Goal: Task Accomplishment & Management: Manage account settings

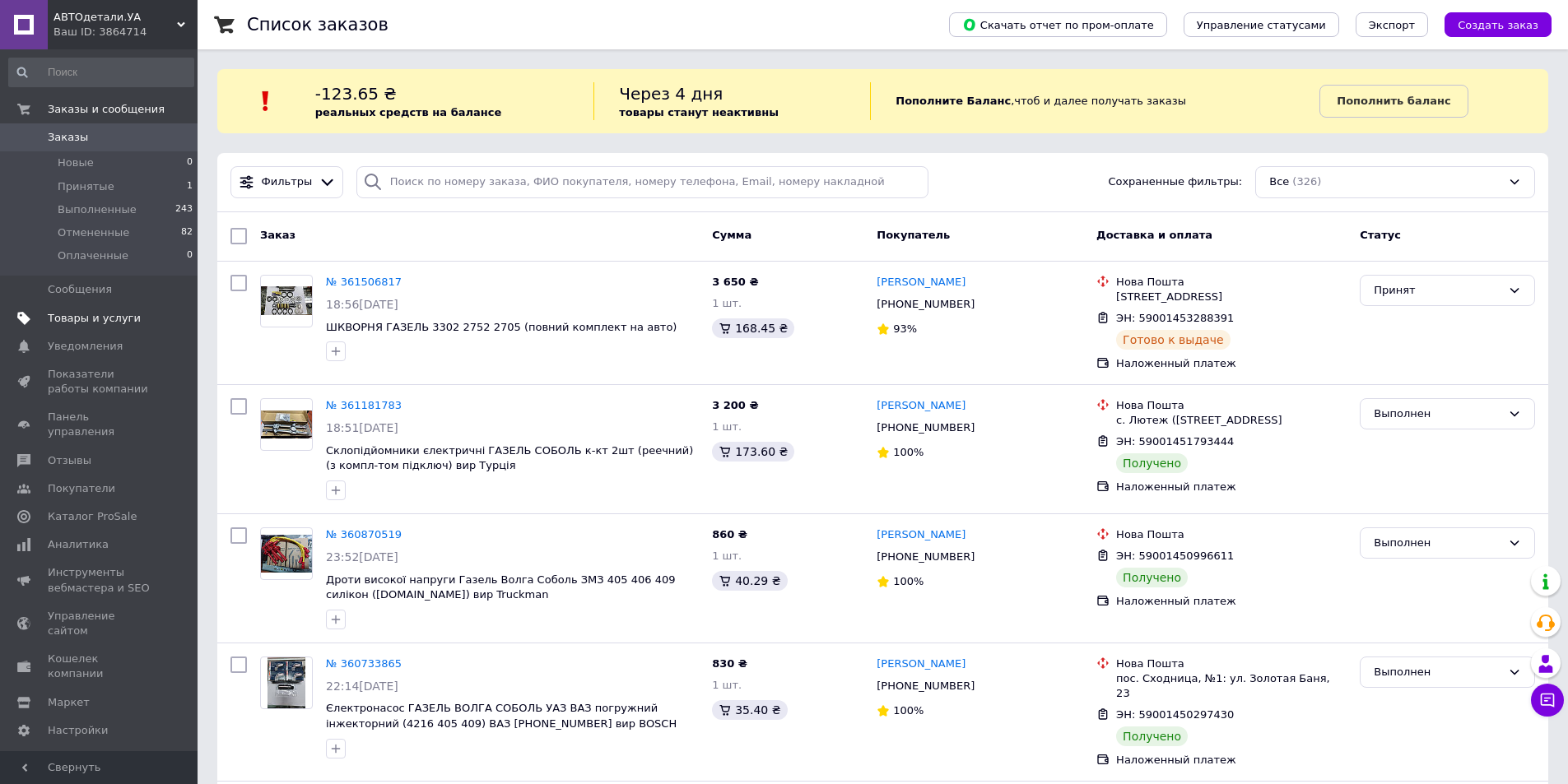
click at [111, 315] on span "Товары и услуги" at bounding box center [94, 318] width 93 height 15
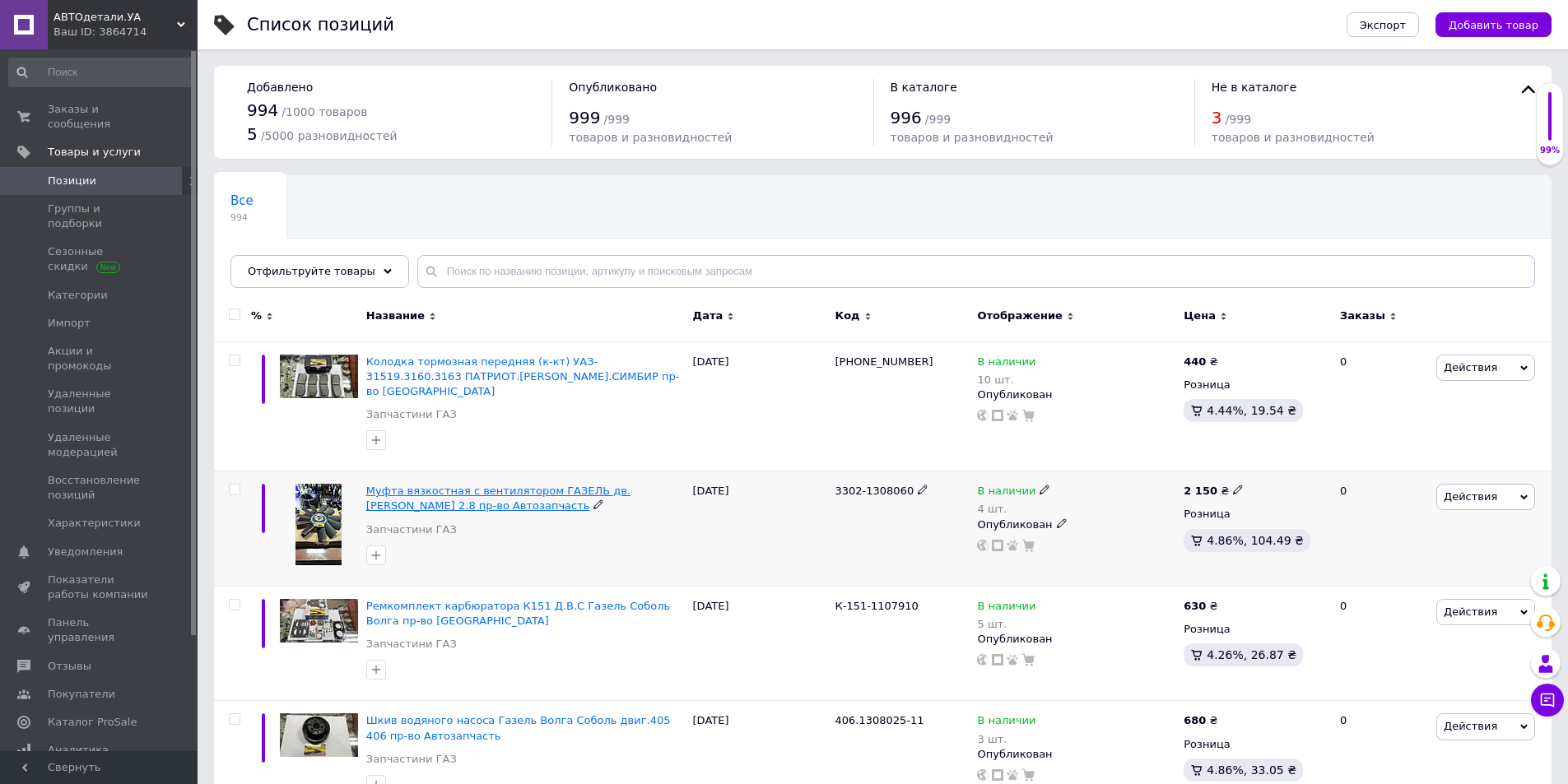
click at [445, 485] on span "Муфта вязкостная с вентилятором ГАЗЕЛЬ дв.[PERSON_NAME] 2.8 пр-во Автозапчасть" at bounding box center [498, 498] width 264 height 27
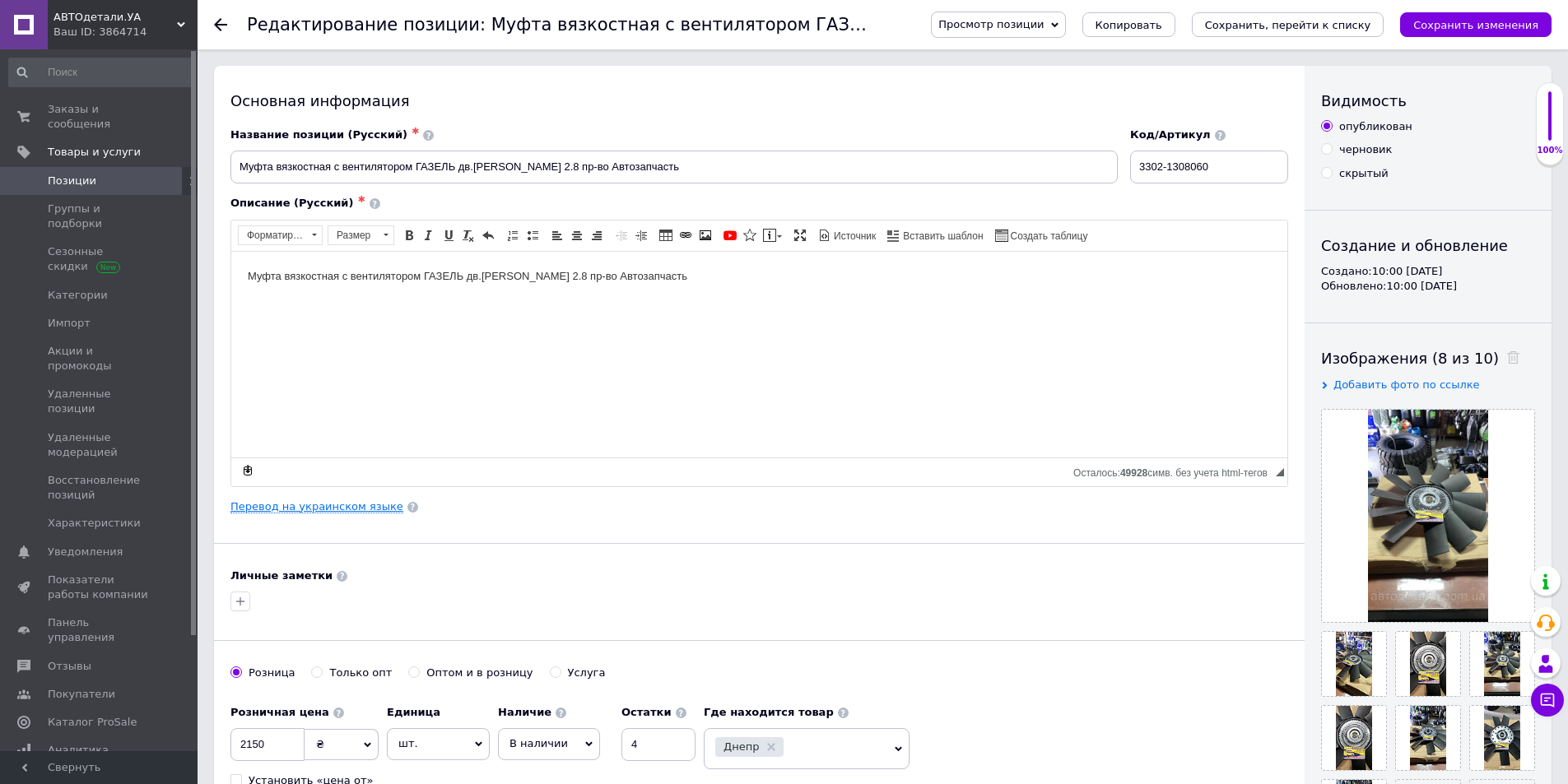
click at [303, 506] on link "Перевод на украинском языке" at bounding box center [316, 506] width 173 height 13
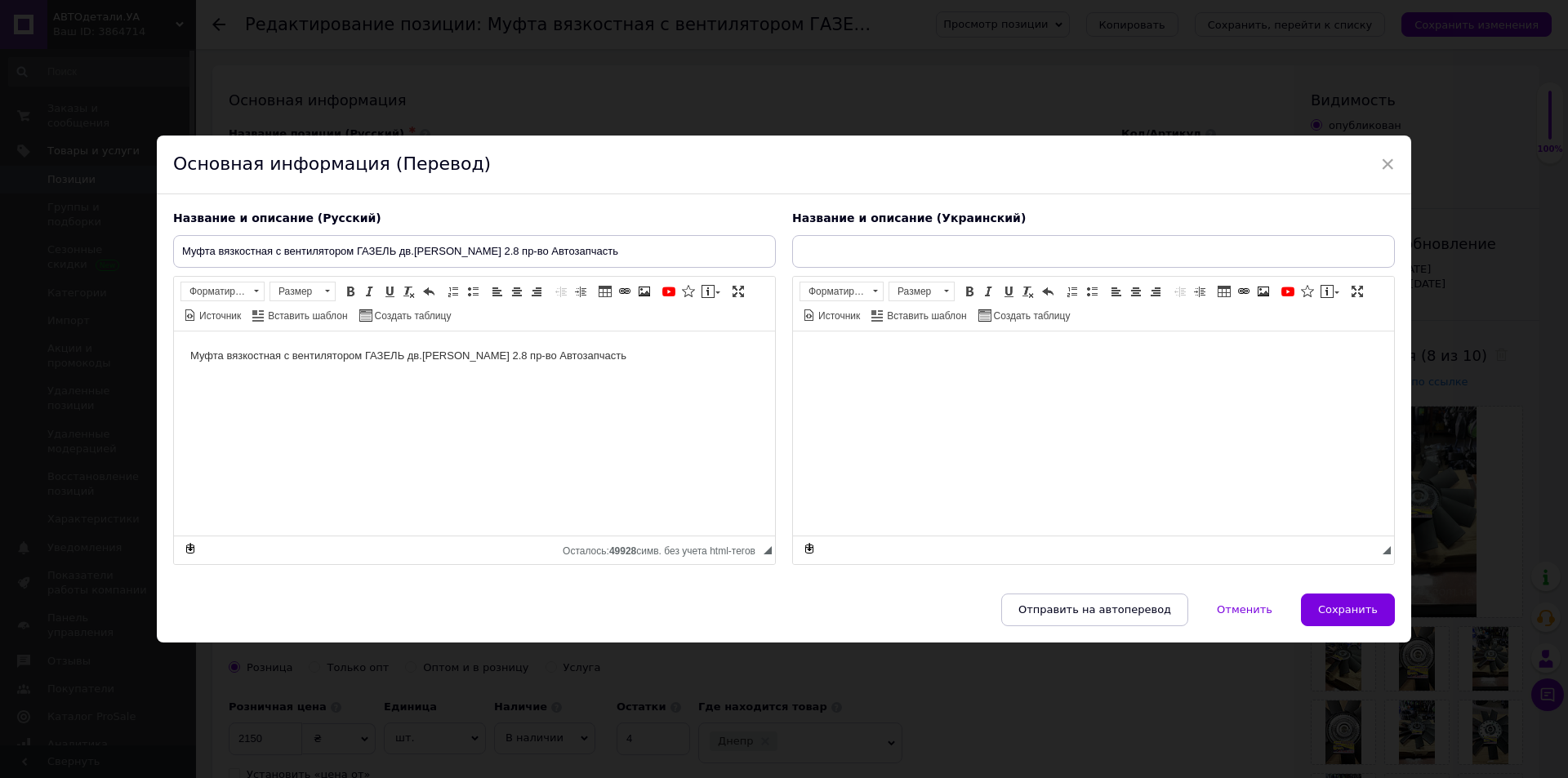
type input "Муфта в'язкісна з вентилятором ГАЗЕЛЬ дв.[PERSON_NAME] 2.8 пр-во Автозапчастина"
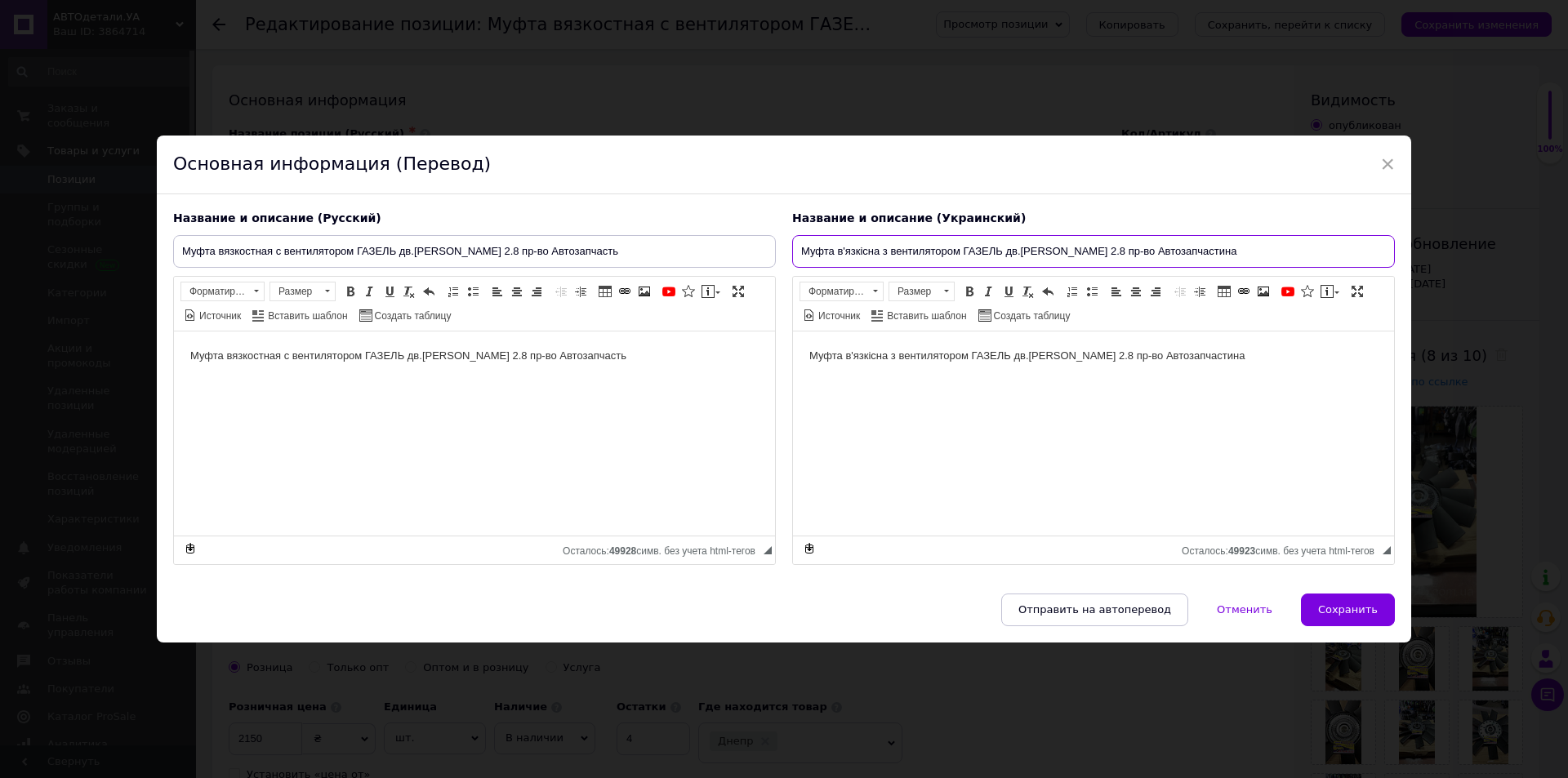
drag, startPoint x: 800, startPoint y: 252, endPoint x: 1215, endPoint y: 252, distance: 415.0
click at [1215, 252] on input "Муфта в'язкісна з вентилятором ГАЗЕЛЬ дв.[PERSON_NAME] 2.8 пр-во Автозапчастина" at bounding box center [1093, 252] width 603 height 33
click at [1380, 161] on span "×" at bounding box center [1387, 164] width 15 height 28
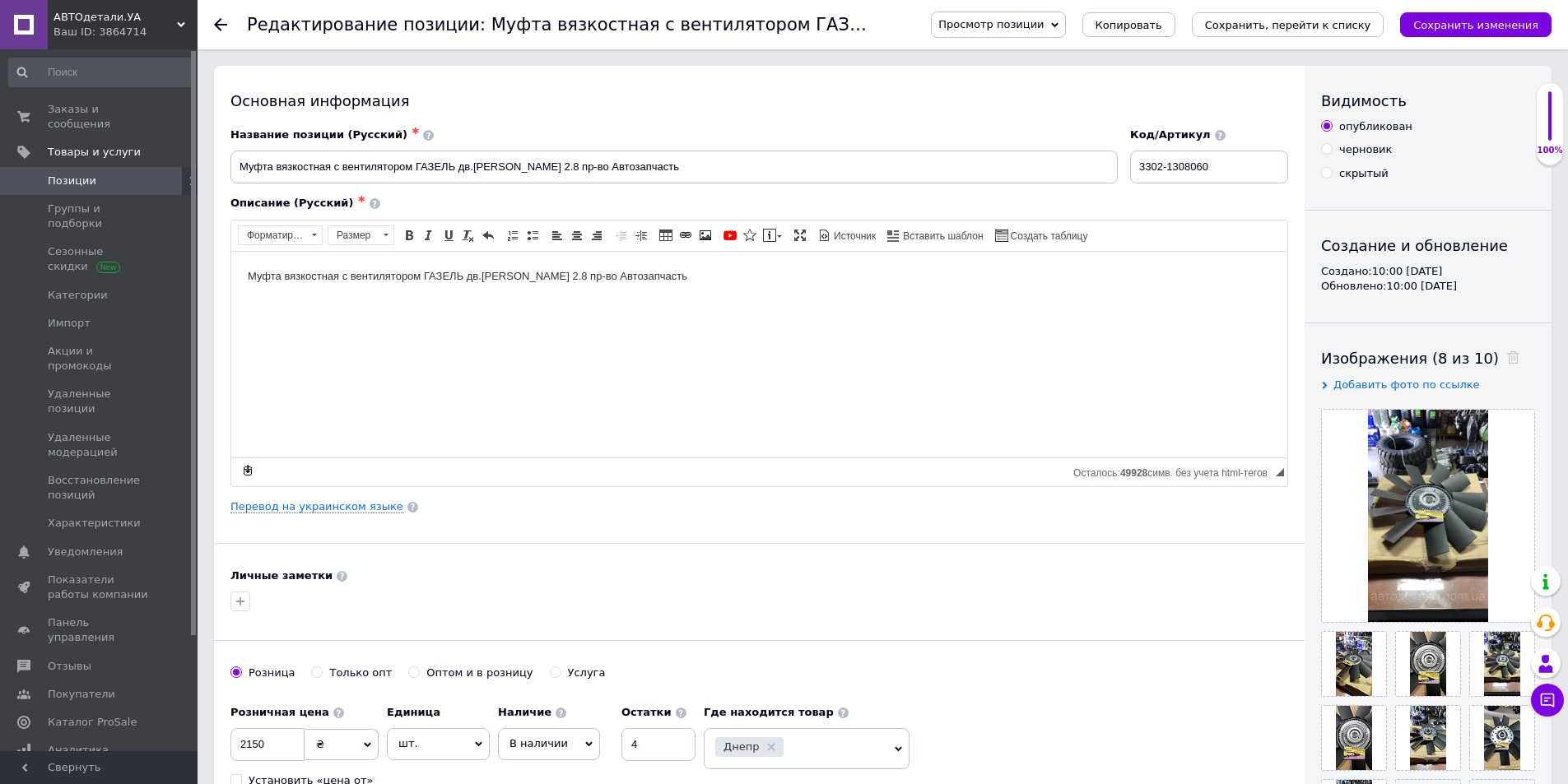
click at [218, 25] on use at bounding box center [220, 24] width 13 height 13
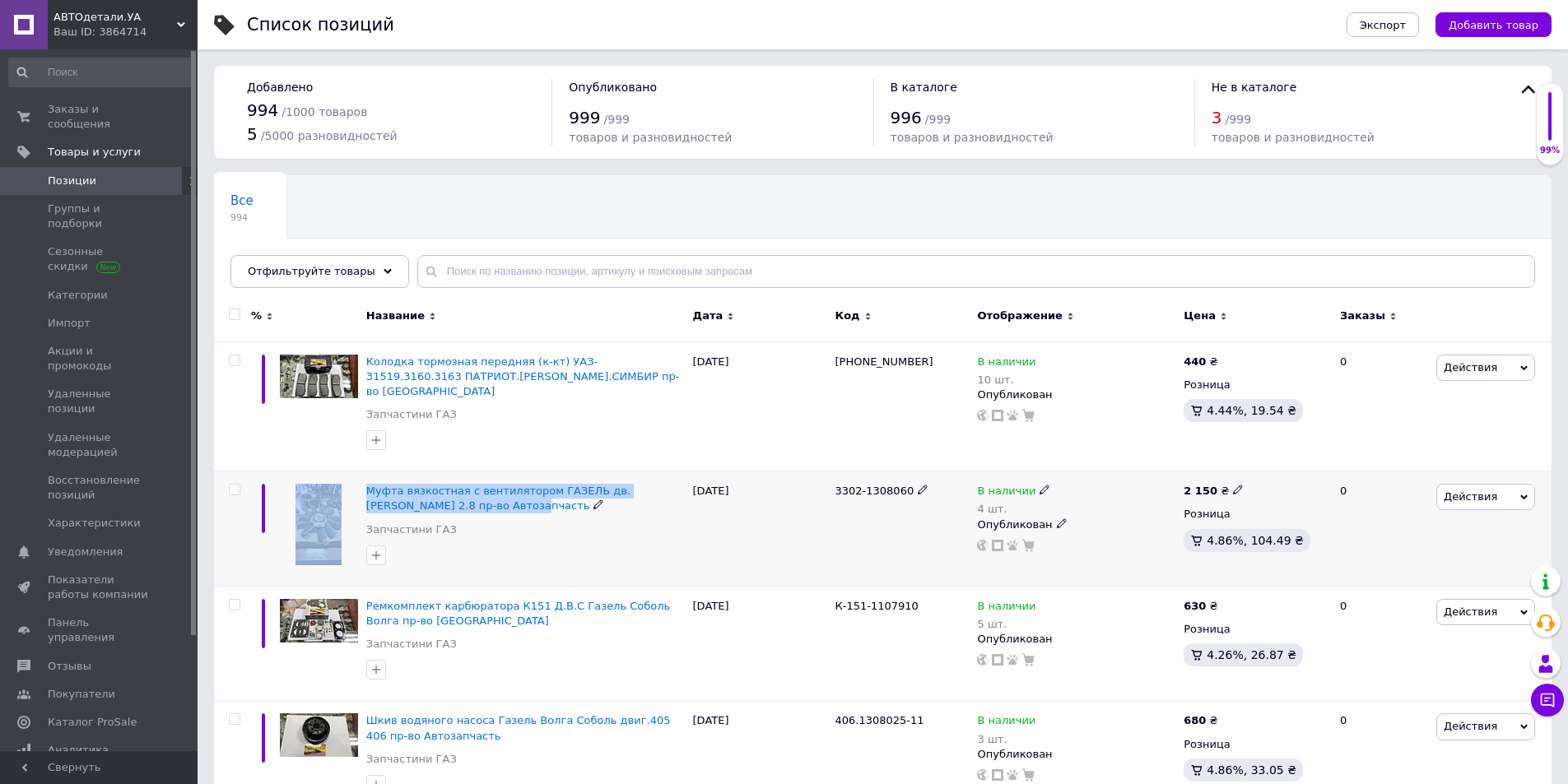
drag, startPoint x: 360, startPoint y: 477, endPoint x: 448, endPoint y: 488, distance: 88.7
click at [448, 488] on div "Муфта вязкостная с вентилятором ГАЗЕЛЬ дв.[PERSON_NAME] 2.8 пр-во Автозапчасть …" at bounding box center [882, 529] width 1338 height 115
copy div "Муфта вязкостная с вентилятором ГАЗЕЛЬ дв.[PERSON_NAME] 2.8 пр-во Автозапчасть"
drag, startPoint x: 847, startPoint y: 473, endPoint x: 904, endPoint y: 473, distance: 57.0
click at [904, 473] on div "Муфта вязкостная с вентилятором ГАЗЕЛЬ дв.[PERSON_NAME] 2.8 пр-во Автозапчасть …" at bounding box center [882, 529] width 1338 height 115
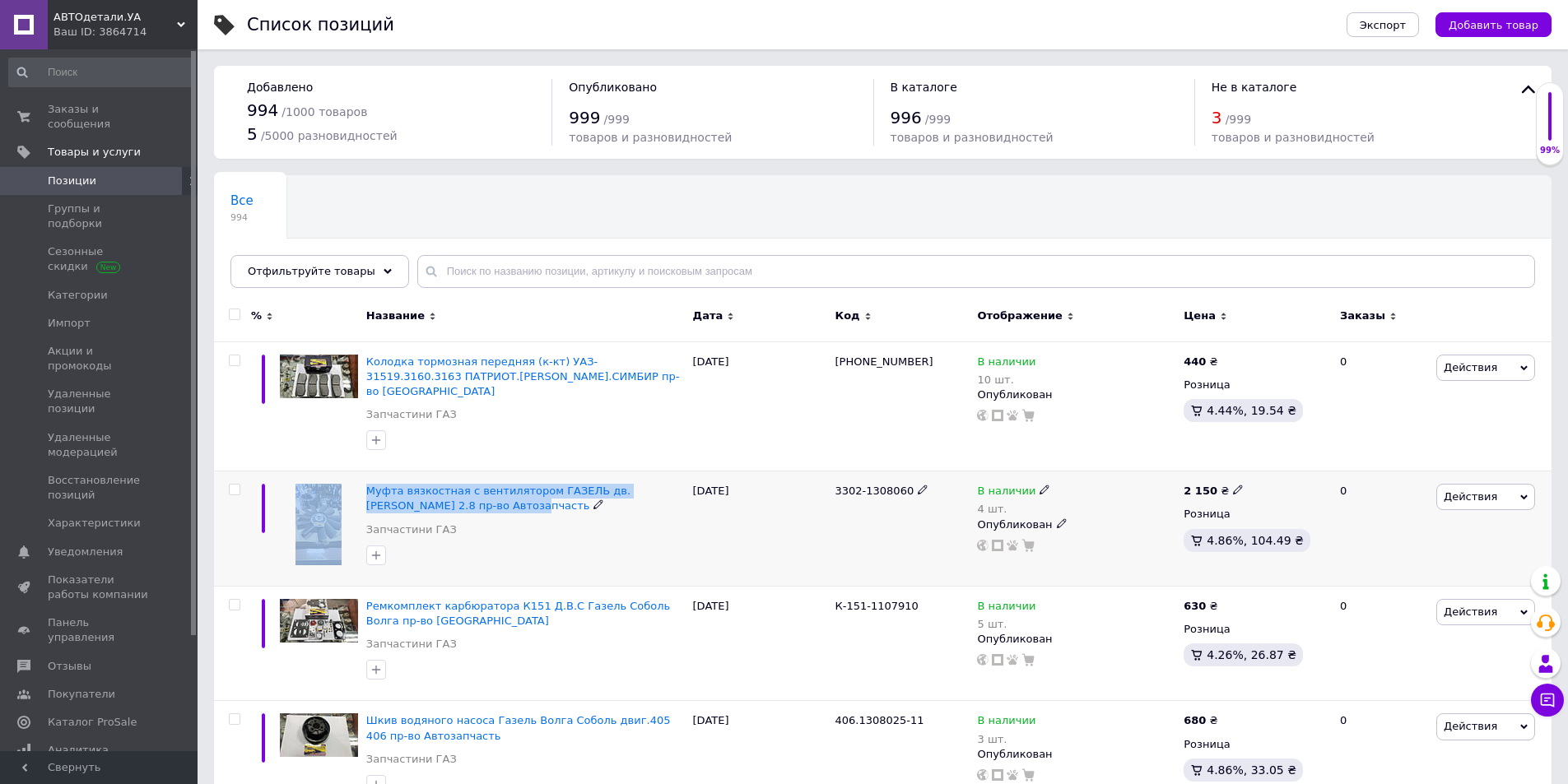
copy div "3302-1308060"
